Goal: Task Accomplishment & Management: Use online tool/utility

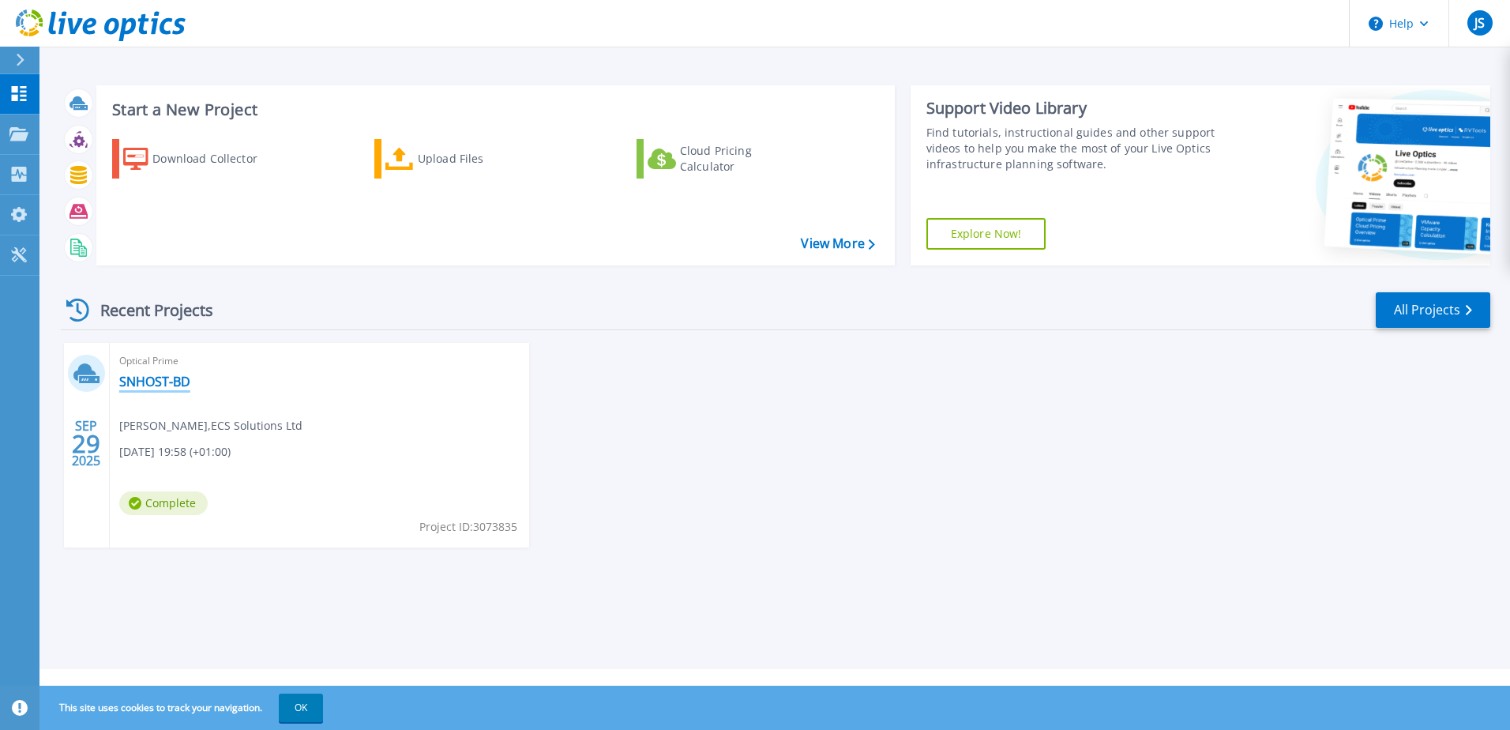
click at [158, 382] on link "SNHOST-BD" at bounding box center [154, 381] width 71 height 16
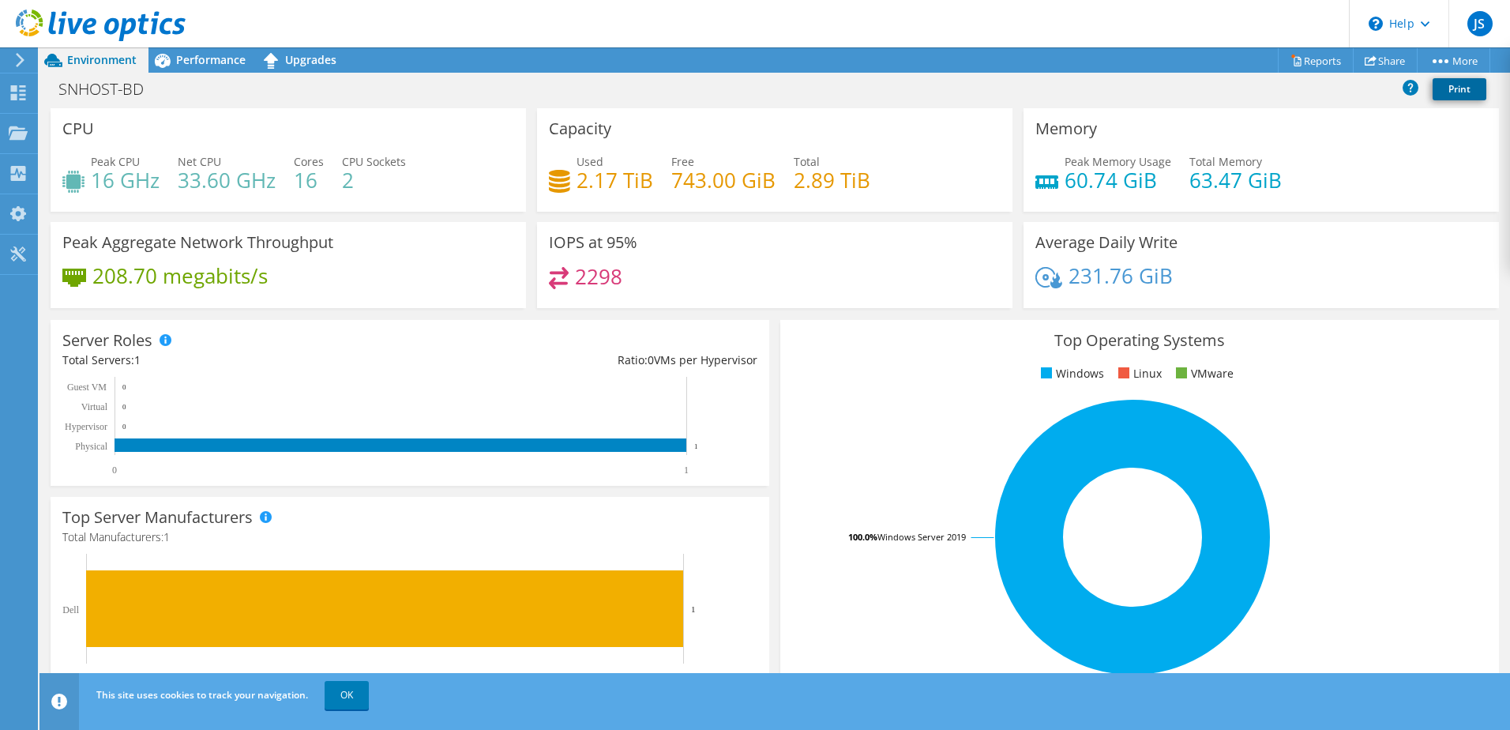
click at [1468, 90] on link "Print" at bounding box center [1459, 89] width 54 height 22
